Goal: Task Accomplishment & Management: Use online tool/utility

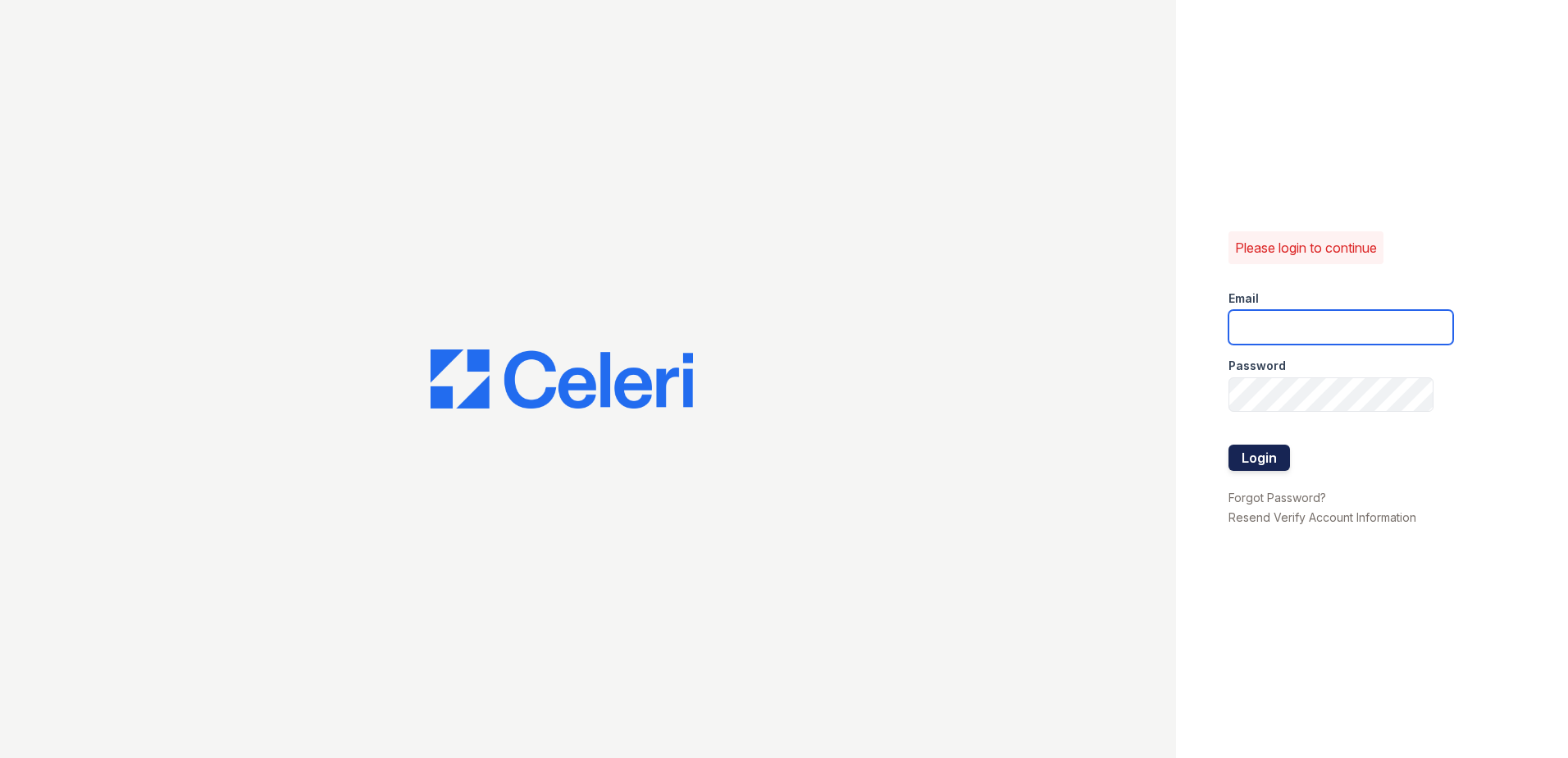
type input "[EMAIL_ADDRESS][DOMAIN_NAME]"
click at [1256, 462] on button "Login" at bounding box center [1259, 458] width 61 height 26
type input "[EMAIL_ADDRESS][DOMAIN_NAME]"
click at [1273, 454] on button "Login" at bounding box center [1259, 458] width 61 height 26
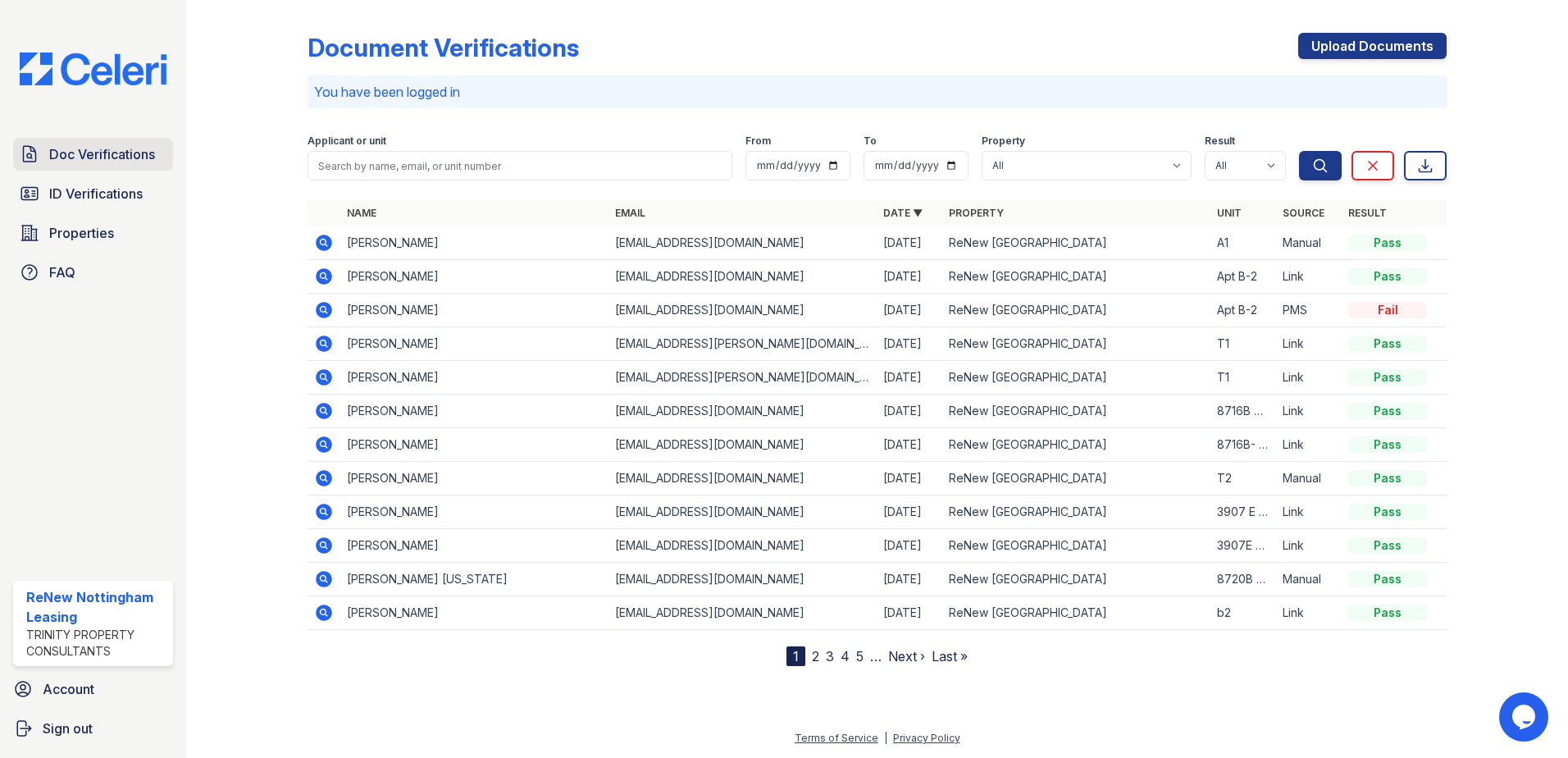
click at [92, 167] on link "Doc Verifications" at bounding box center [93, 154] width 160 height 33
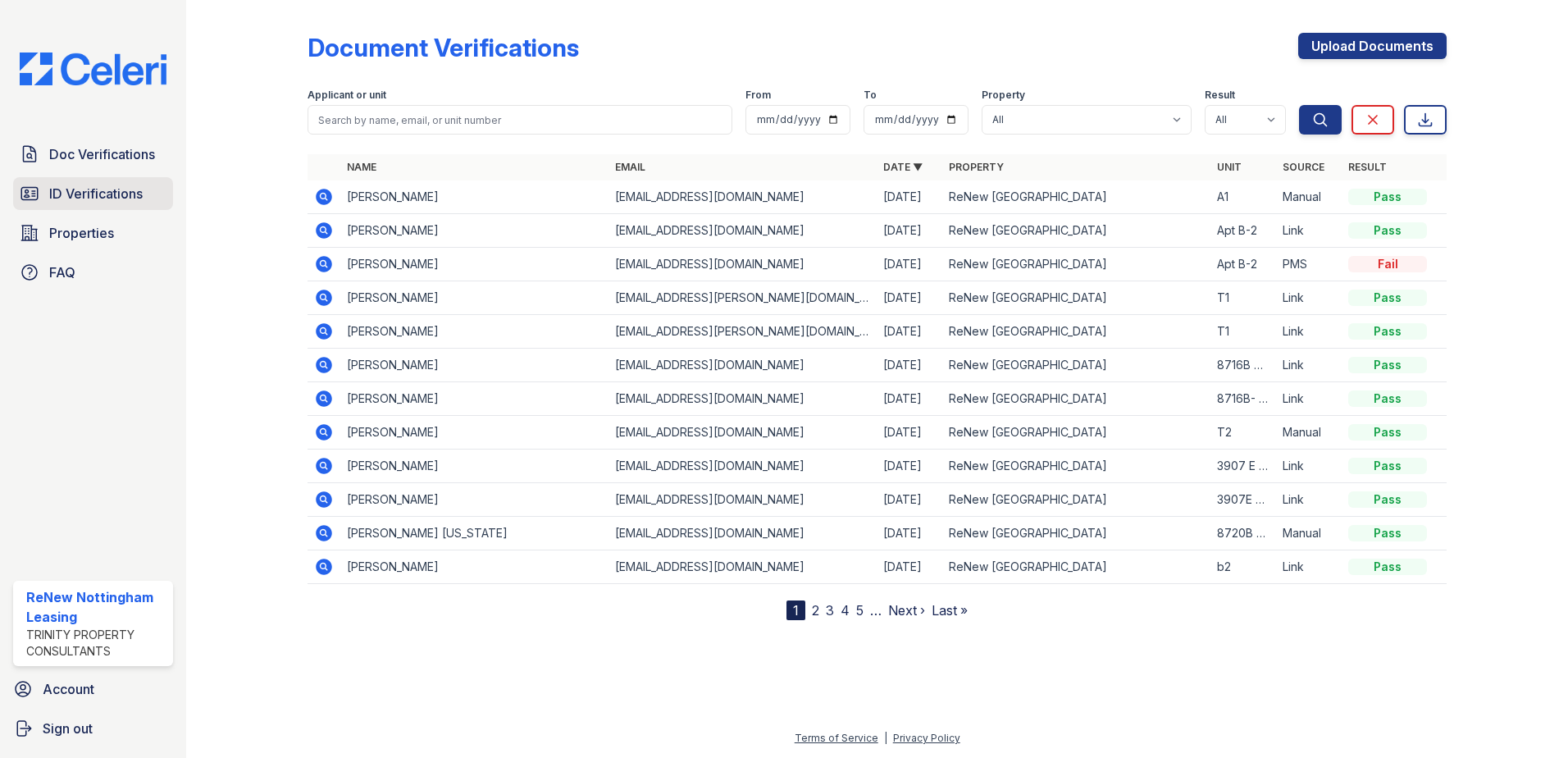
click at [89, 198] on span "ID Verifications" at bounding box center [96, 193] width 94 height 20
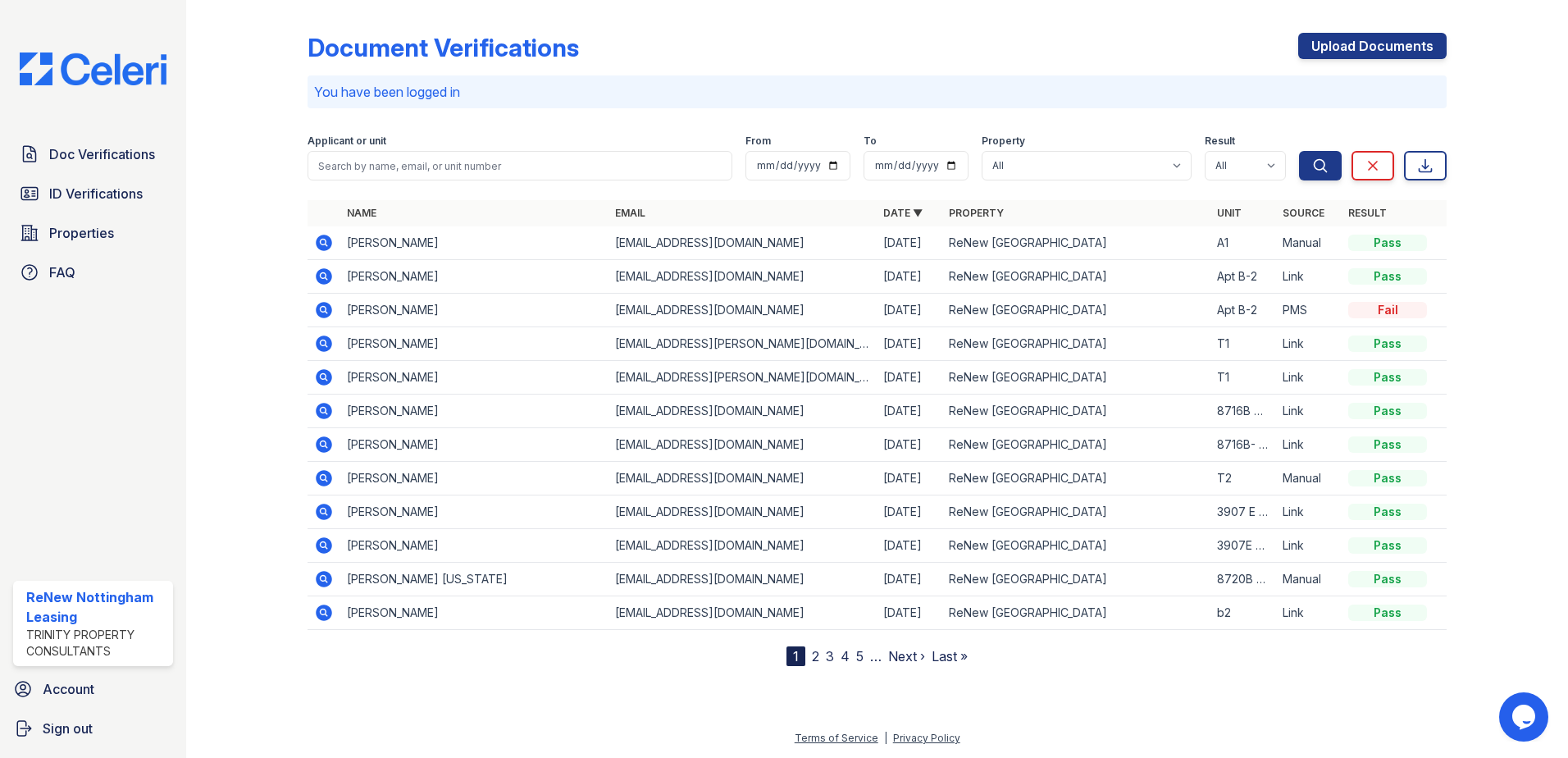
click at [323, 384] on icon at bounding box center [324, 377] width 16 height 16
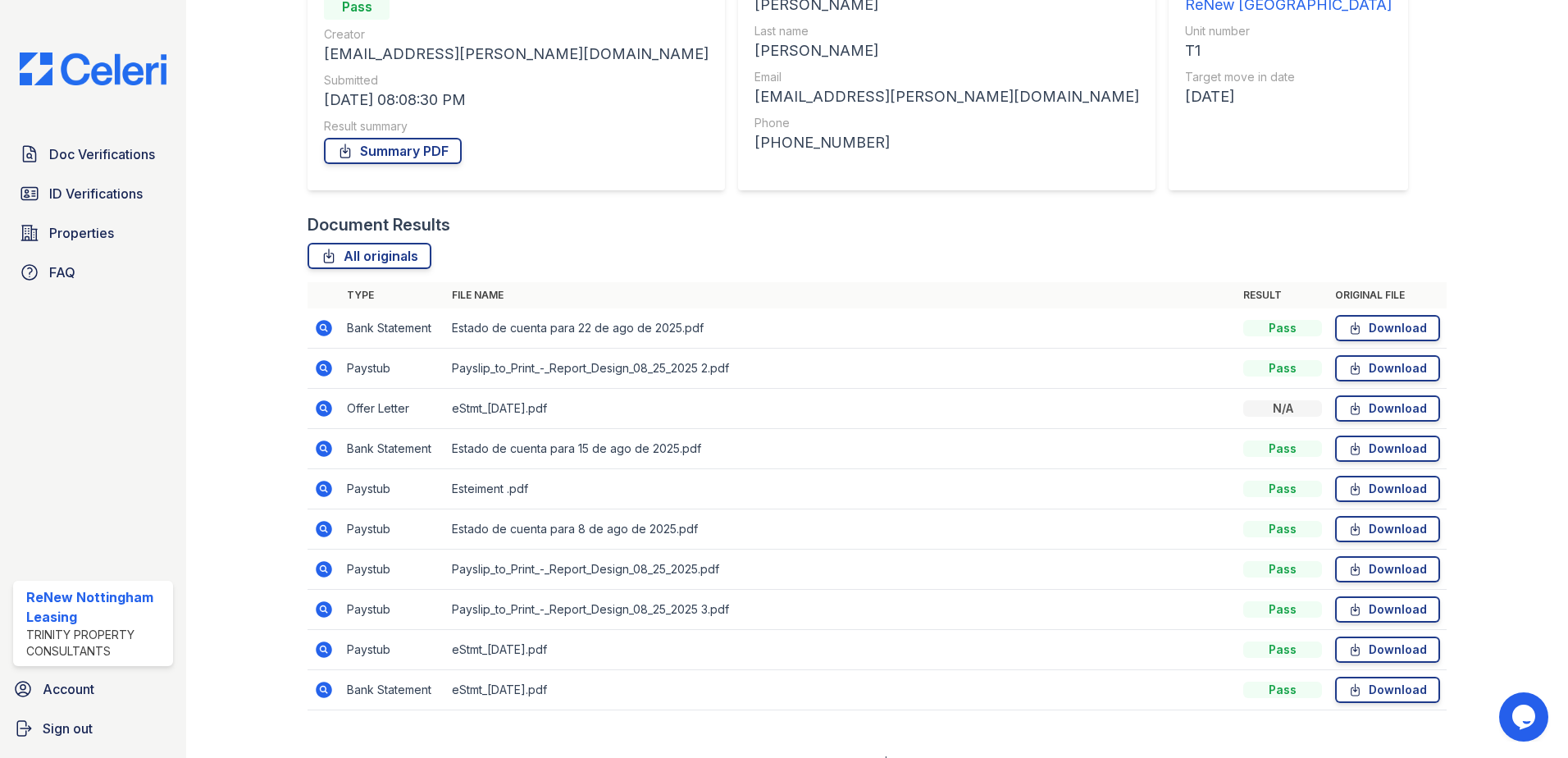
scroll to position [215, 0]
